Goal: Find contact information: Find contact information

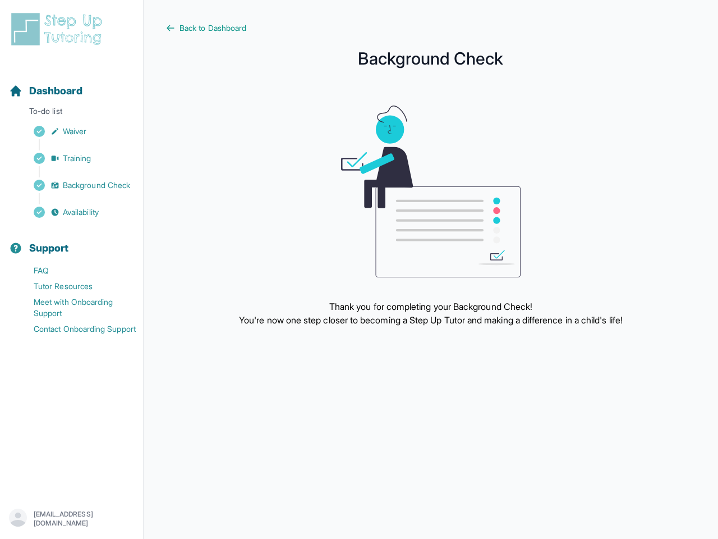
click at [359, 269] on img at bounding box center [431, 191] width 180 height 172
click at [71, 241] on div "Support" at bounding box center [71, 248] width 134 height 25
click at [51, 516] on p "[EMAIL_ADDRESS][DOMAIN_NAME]" at bounding box center [84, 519] width 100 height 18
